Goal: Task Accomplishment & Management: Use online tool/utility

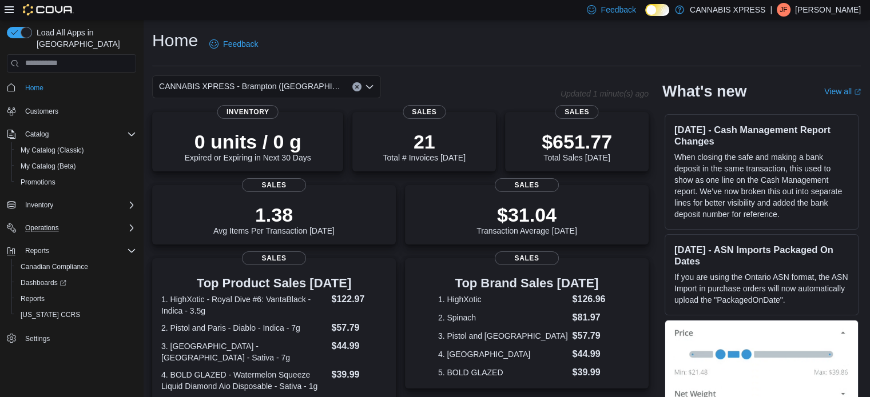
click at [66, 221] on div "Operations" at bounding box center [78, 228] width 115 height 14
click at [83, 237] on div "Cash Management" at bounding box center [76, 244] width 120 height 14
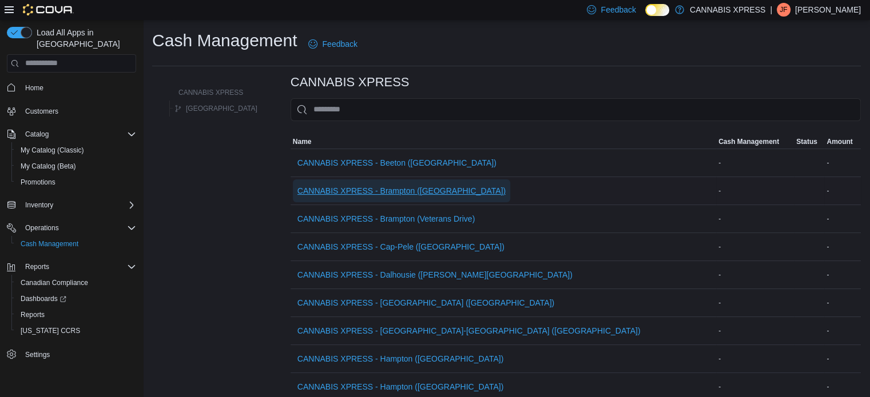
click at [421, 194] on span "CANNABIS XPRESS - Brampton ([GEOGRAPHIC_DATA])" at bounding box center [401, 190] width 208 height 11
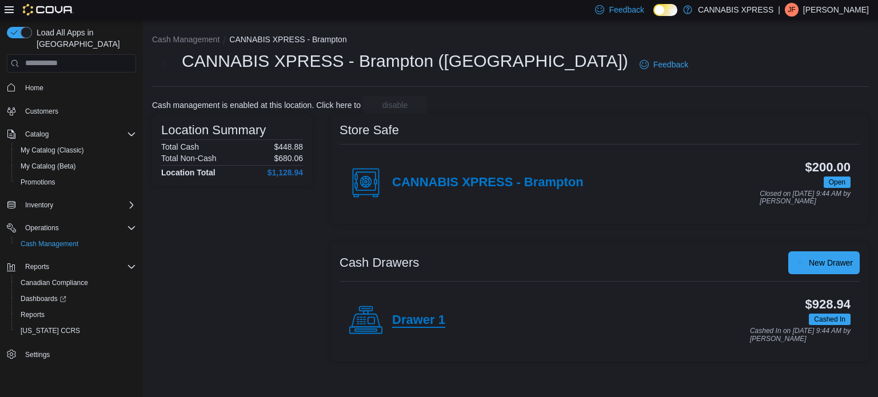
click at [421, 324] on h4 "Drawer 1" at bounding box center [418, 320] width 53 height 15
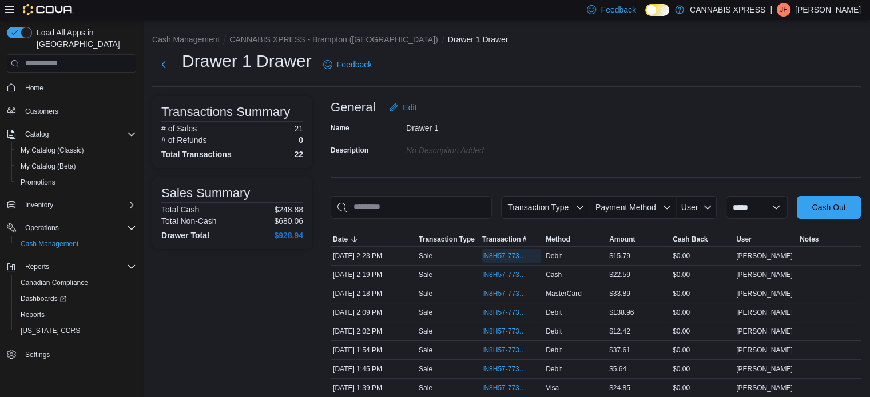
click at [535, 257] on span "IN8H57-773802" at bounding box center [511, 256] width 59 height 14
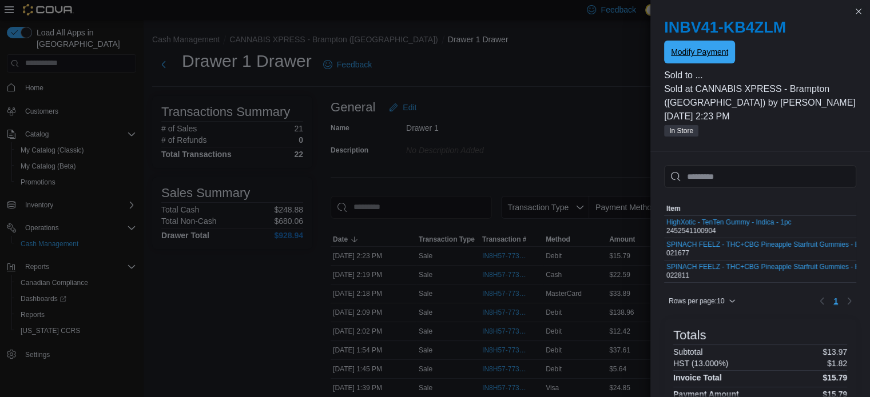
click at [708, 47] on span "Modify Payment" at bounding box center [699, 51] width 57 height 11
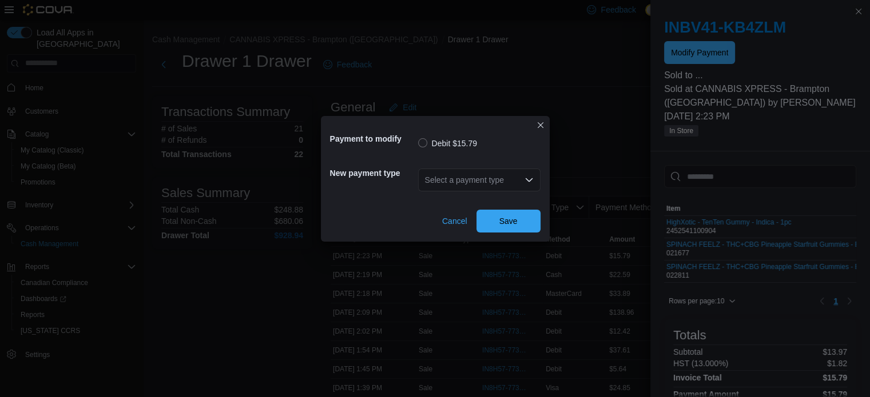
click at [507, 179] on div "Select a payment type" at bounding box center [479, 180] width 122 height 23
click at [500, 188] on div "Select a payment type" at bounding box center [479, 180] width 122 height 23
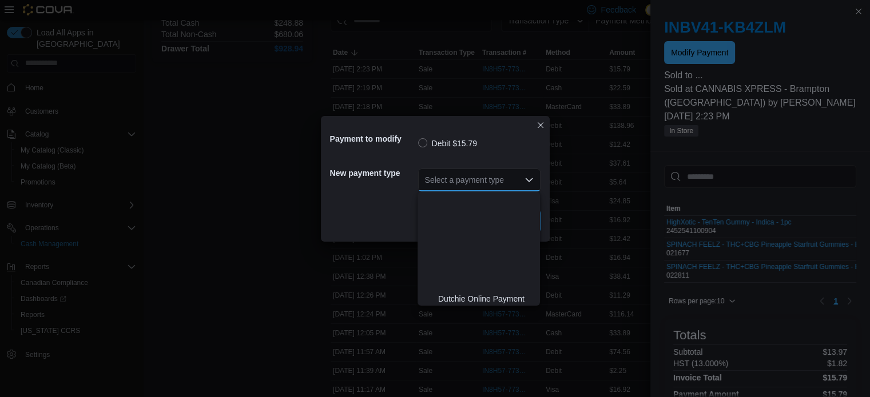
scroll to position [118, 0]
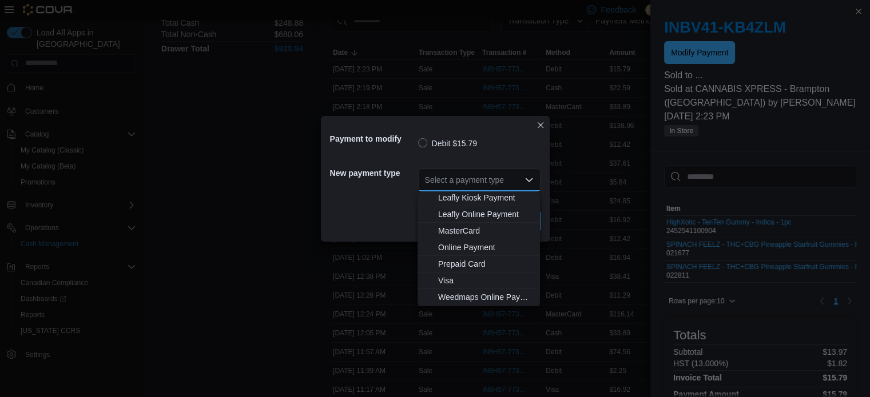
click at [472, 228] on span "MasterCard" at bounding box center [485, 230] width 95 height 11
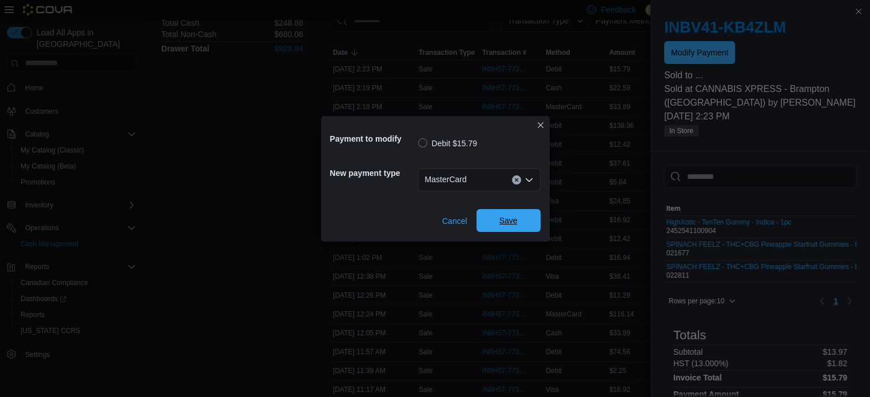
click at [509, 222] on span "Save" at bounding box center [508, 220] width 18 height 11
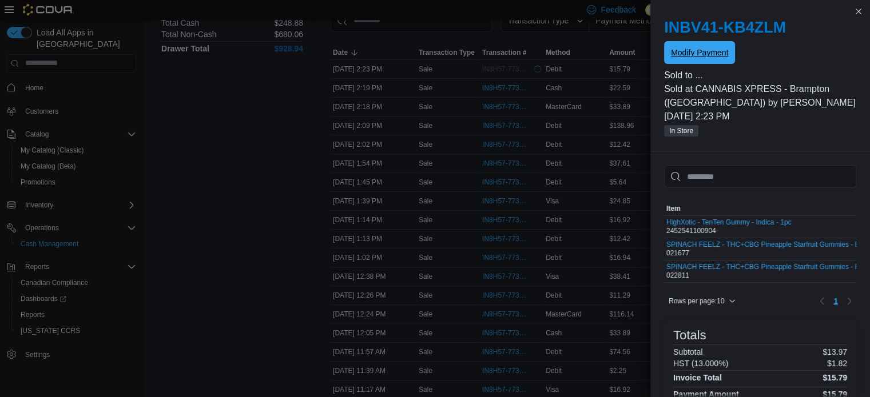
scroll to position [0, 0]
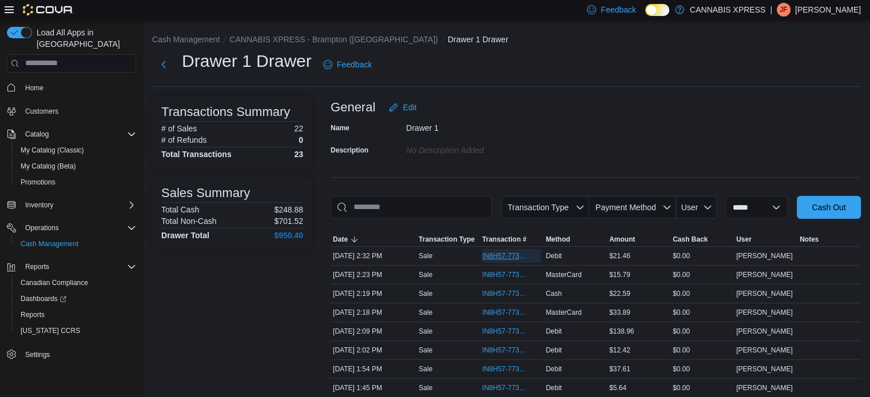
click at [497, 252] on span "IN8H57-773816" at bounding box center [505, 256] width 47 height 9
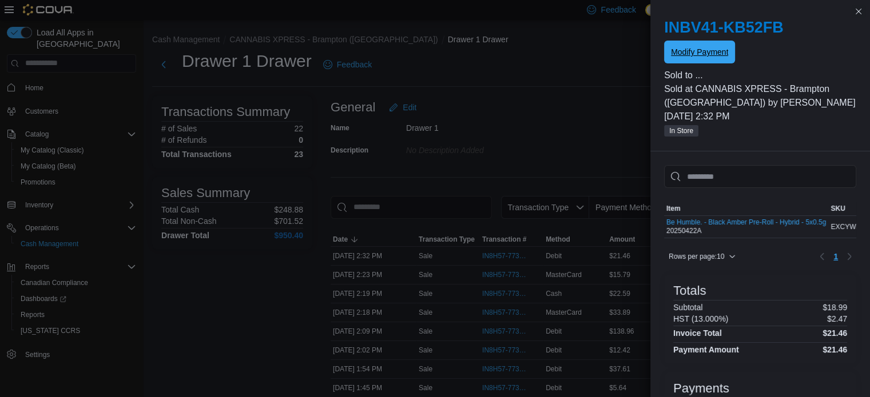
click at [700, 53] on span "Modify Payment" at bounding box center [699, 51] width 57 height 11
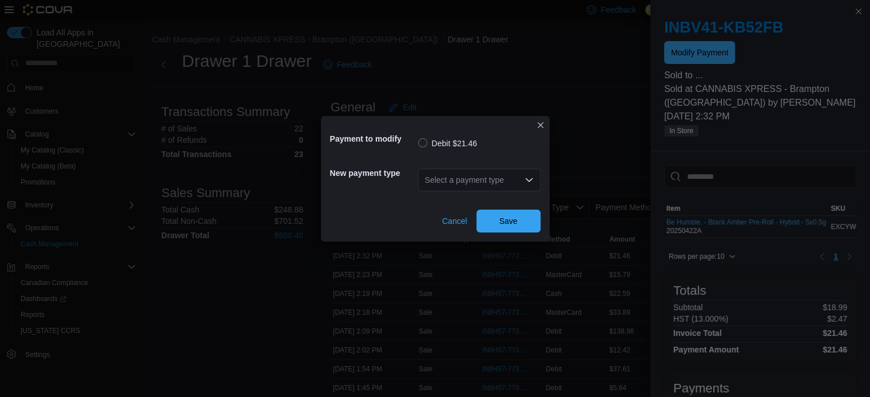
click at [521, 178] on div "Select a payment type" at bounding box center [479, 180] width 122 height 23
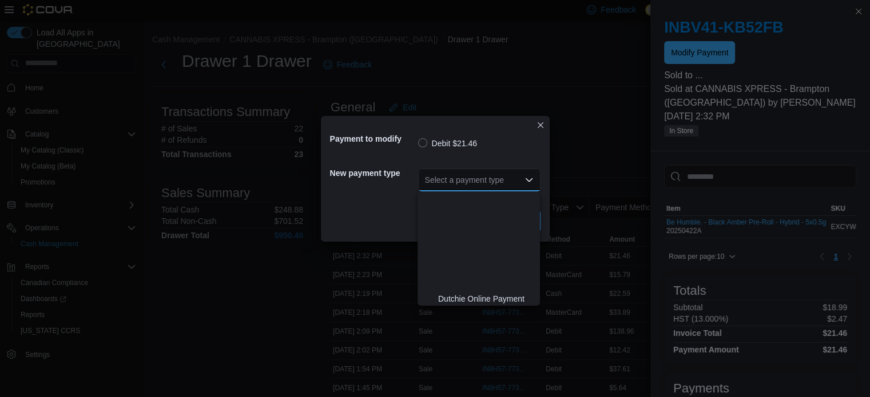
scroll to position [118, 0]
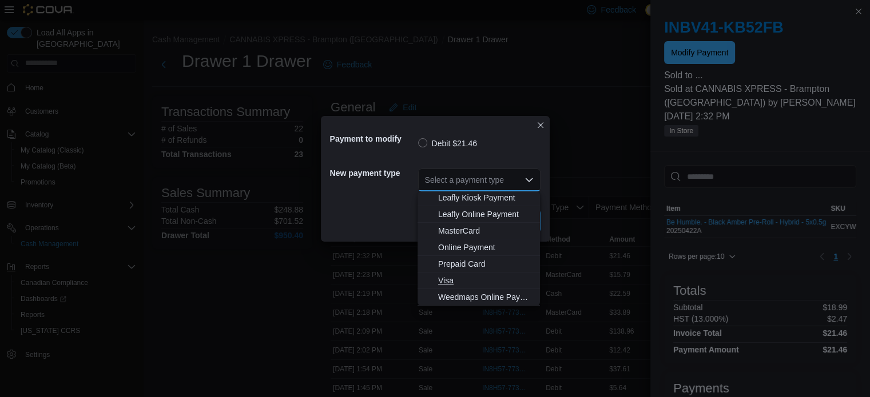
click at [457, 275] on span "Visa" at bounding box center [485, 280] width 95 height 11
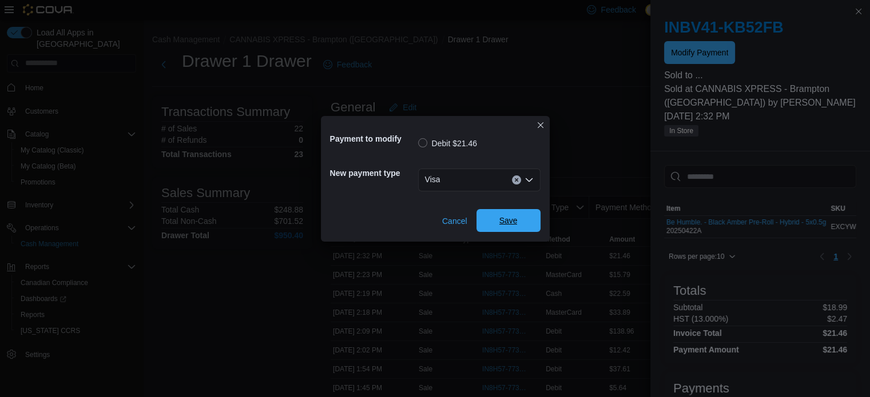
click at [523, 225] on span "Save" at bounding box center [508, 220] width 50 height 23
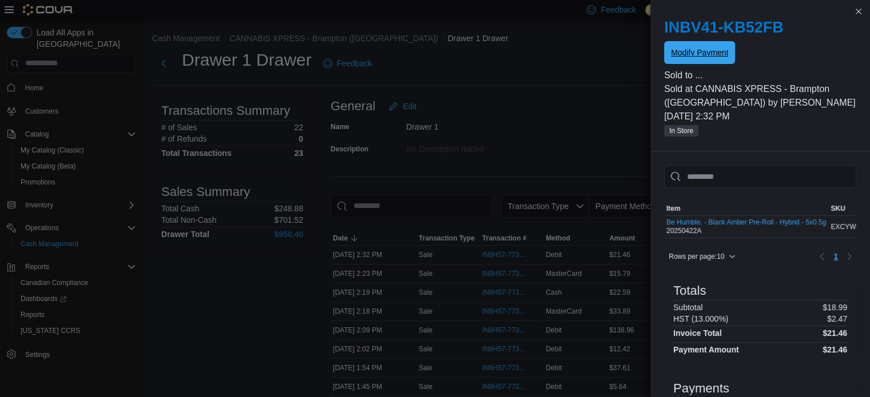
scroll to position [0, 0]
